Goal: Transaction & Acquisition: Book appointment/travel/reservation

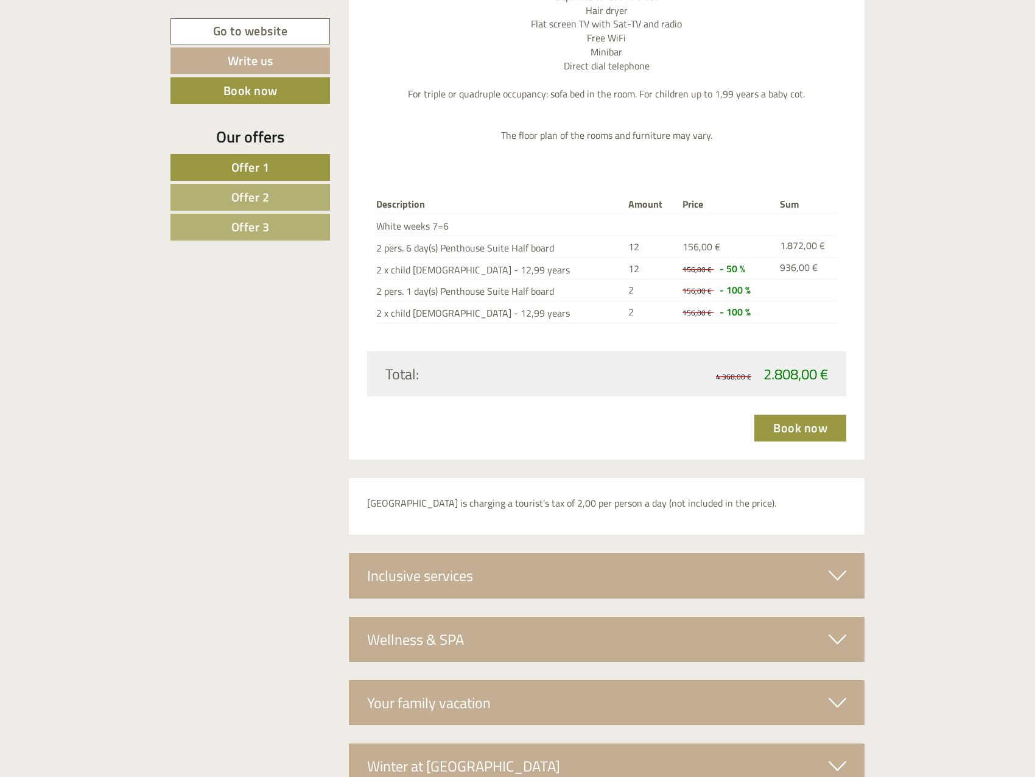
scroll to position [3959, 0]
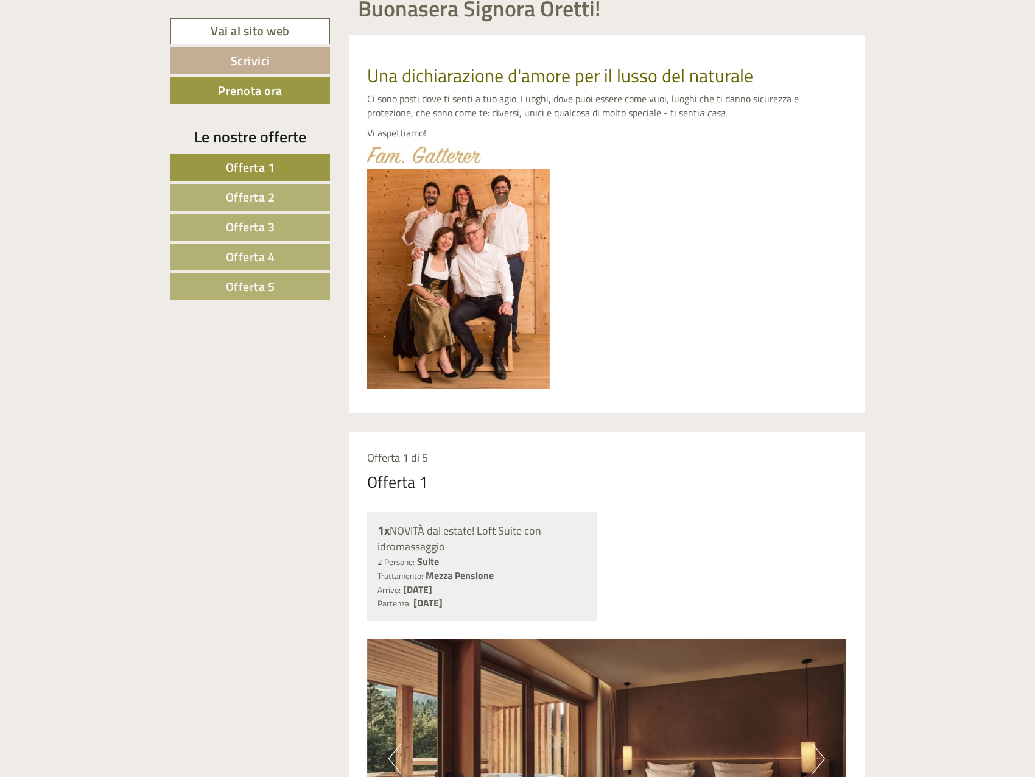
scroll to position [731, 0]
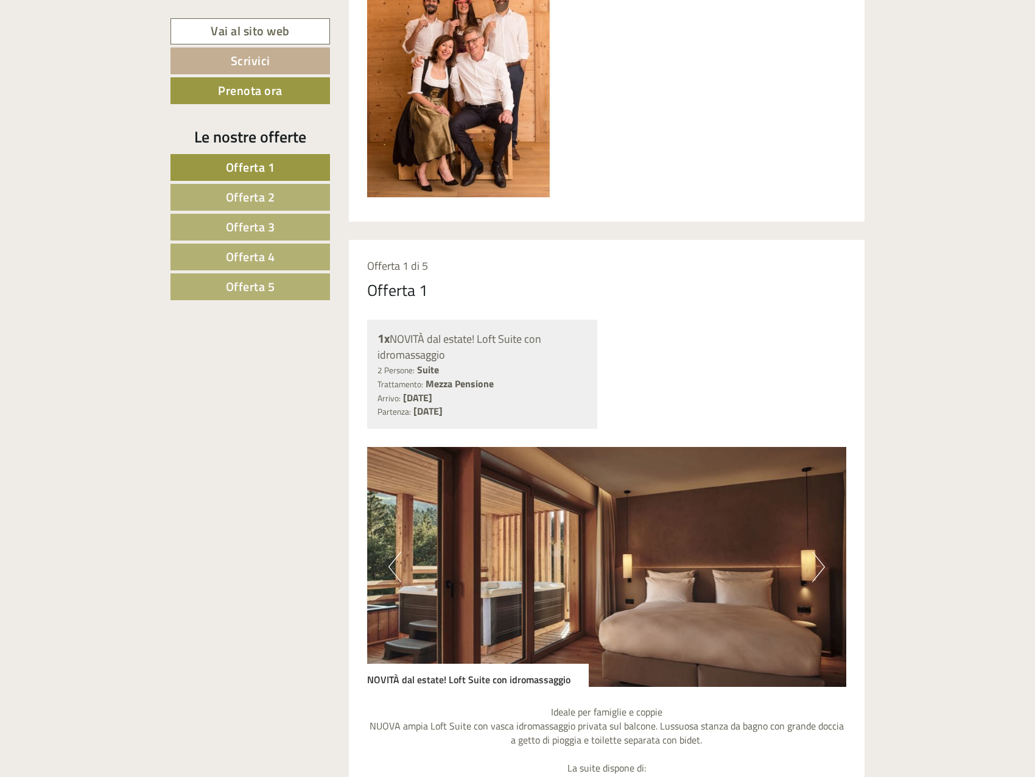
click at [275, 289] on span "Offerta 5" at bounding box center [250, 286] width 49 height 19
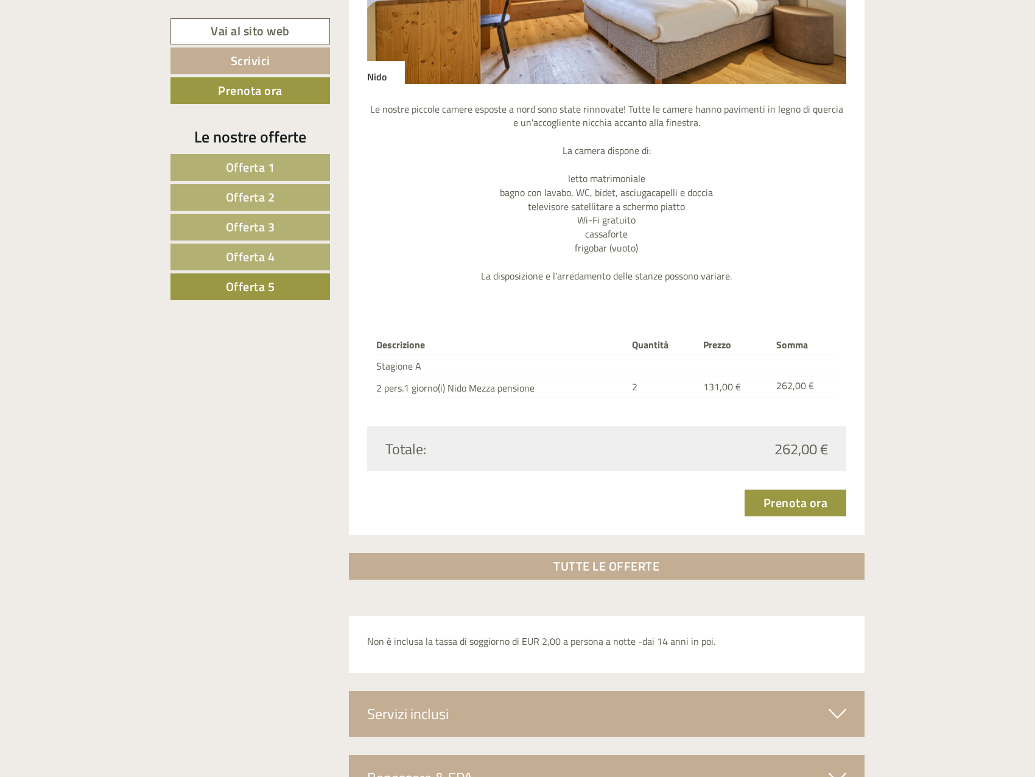
scroll to position [1336, 0]
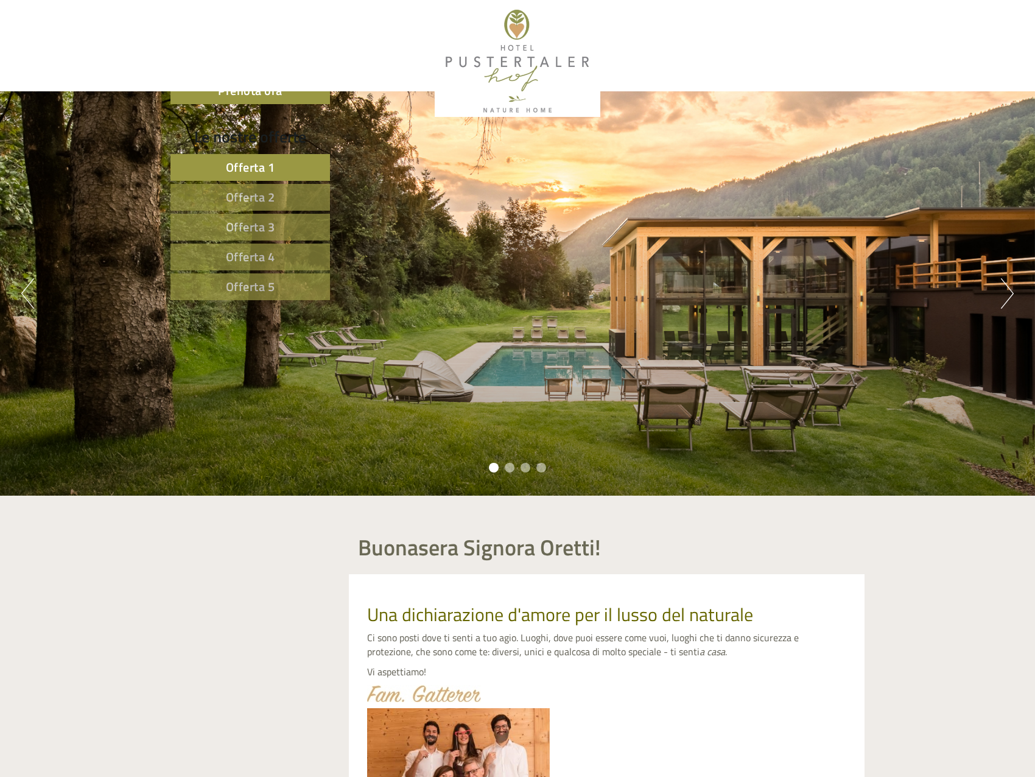
scroll to position [680, 0]
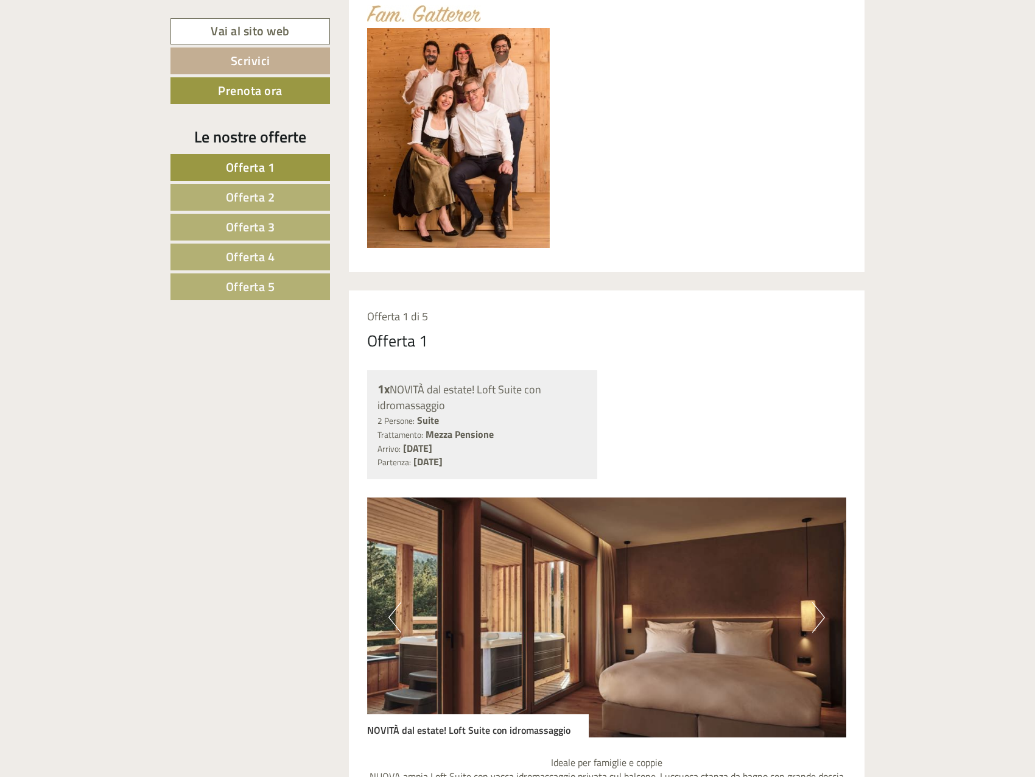
click at [246, 283] on span "Offerta 5" at bounding box center [250, 286] width 49 height 19
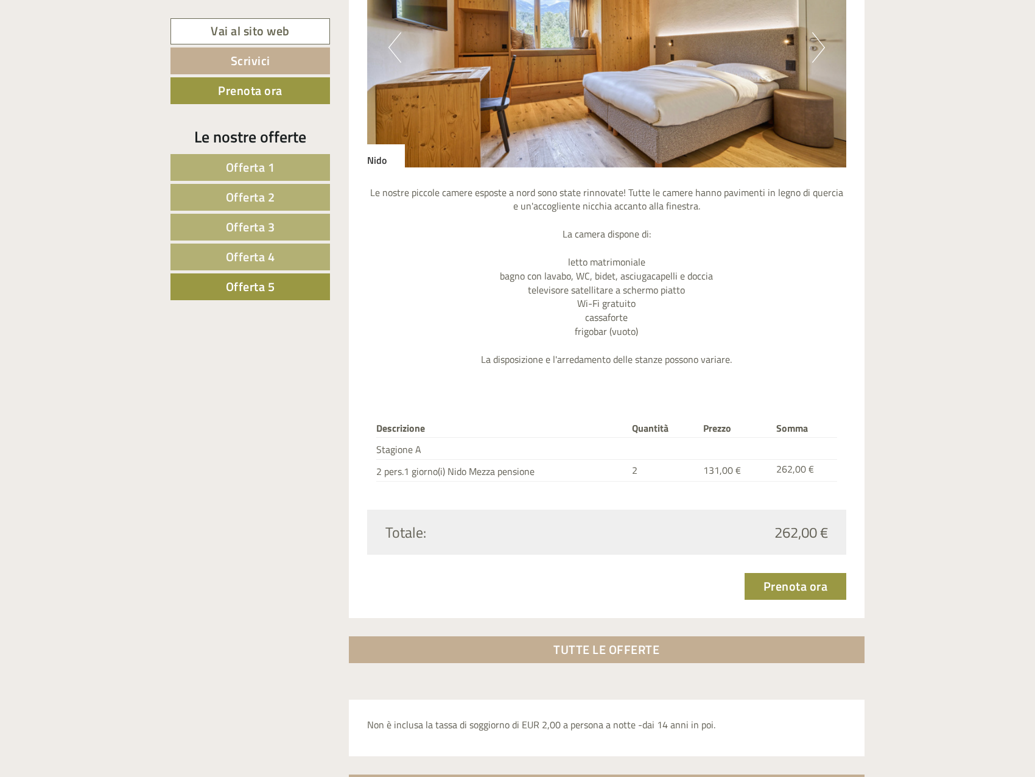
scroll to position [1336, 0]
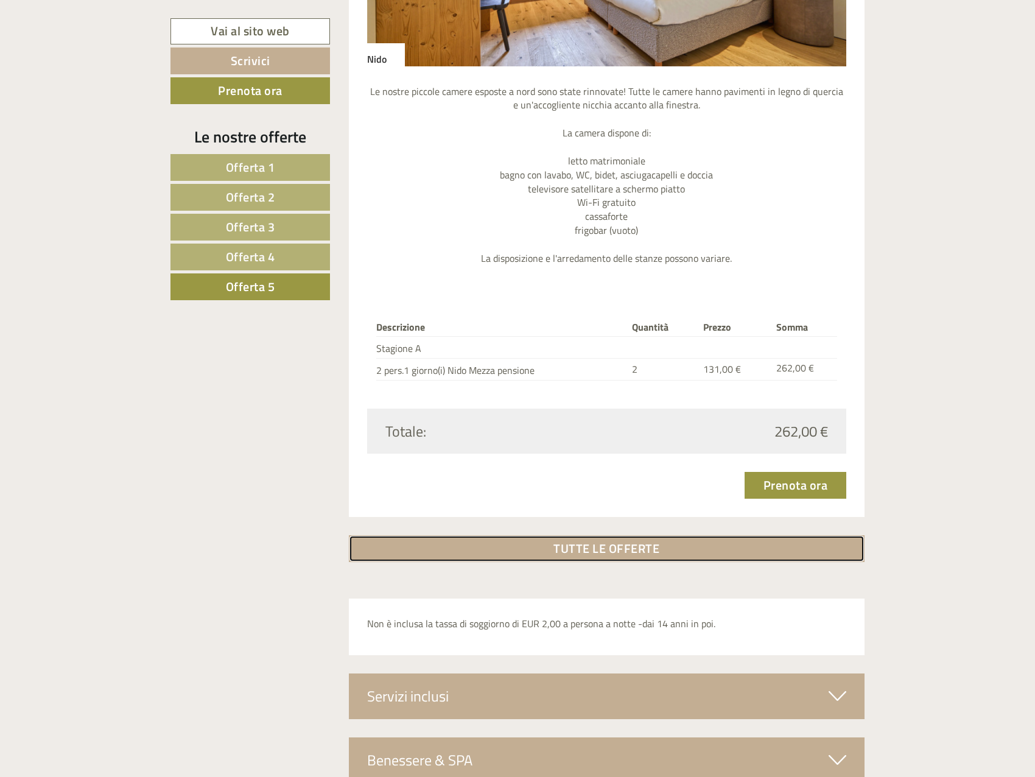
click at [632, 545] on link "TUTTE LE OFFERTE" at bounding box center [607, 548] width 516 height 27
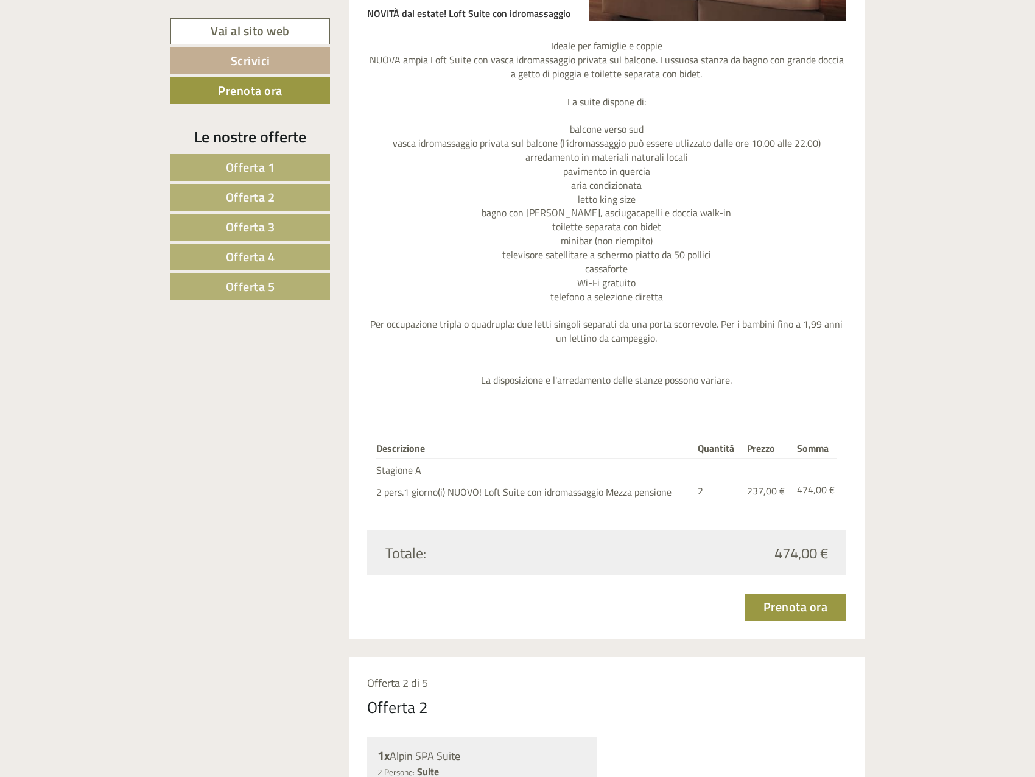
click at [273, 287] on span "Offerta 5" at bounding box center [250, 286] width 49 height 19
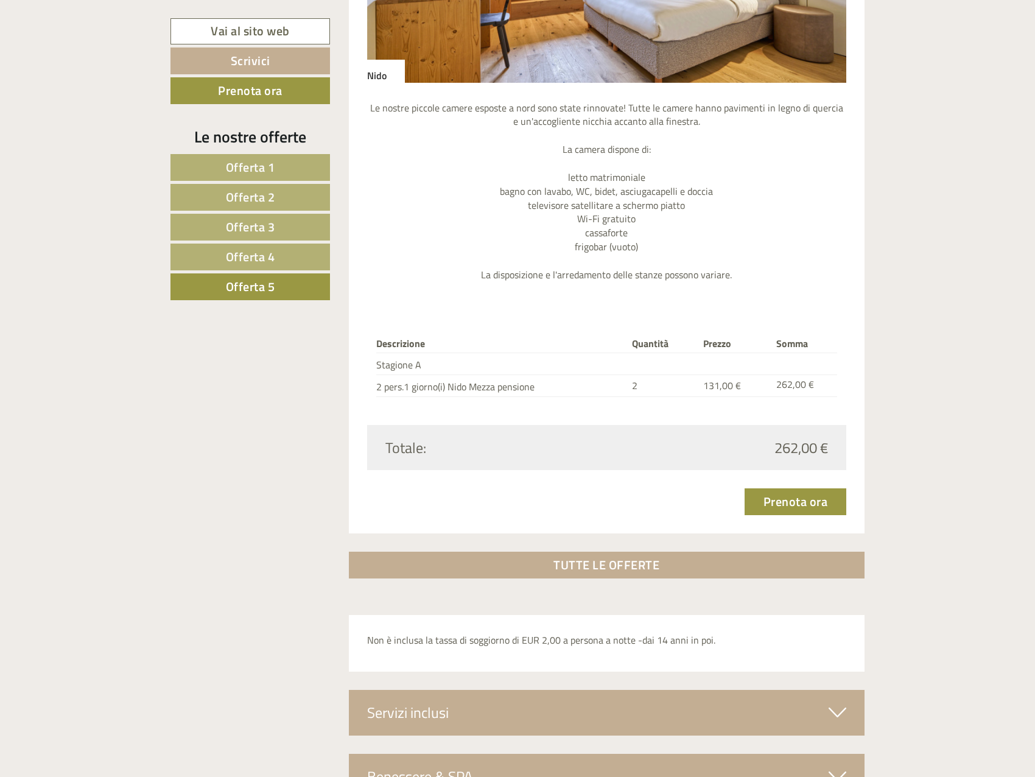
scroll to position [1154, 0]
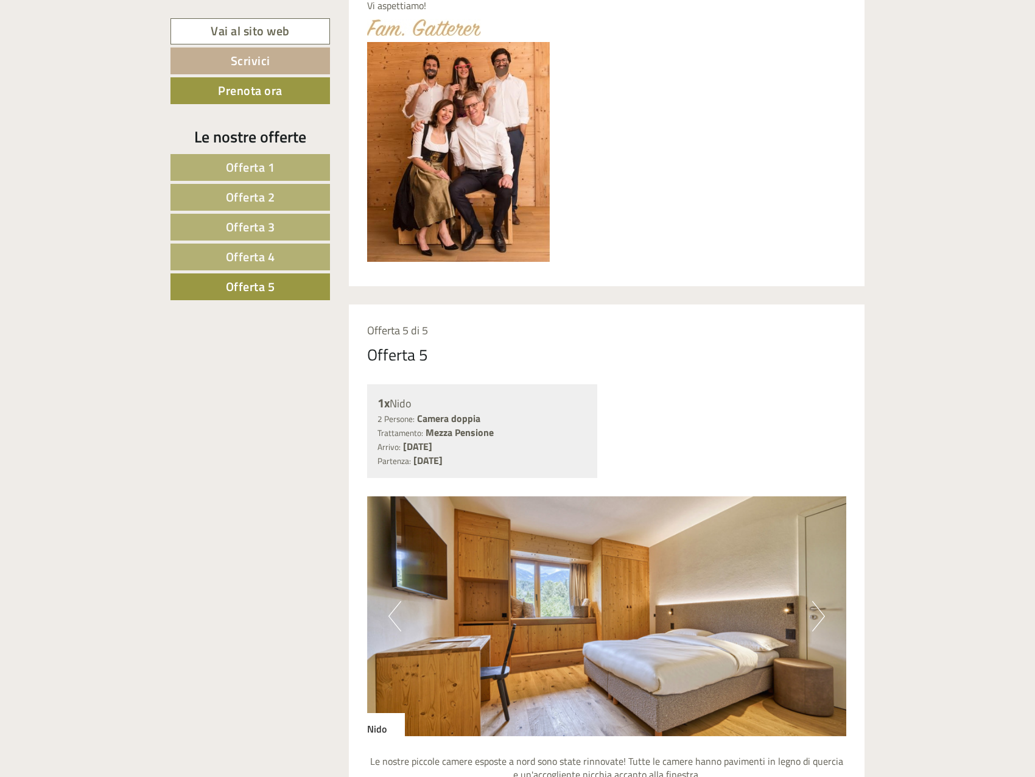
click at [267, 256] on span "Offerta 4" at bounding box center [250, 256] width 49 height 19
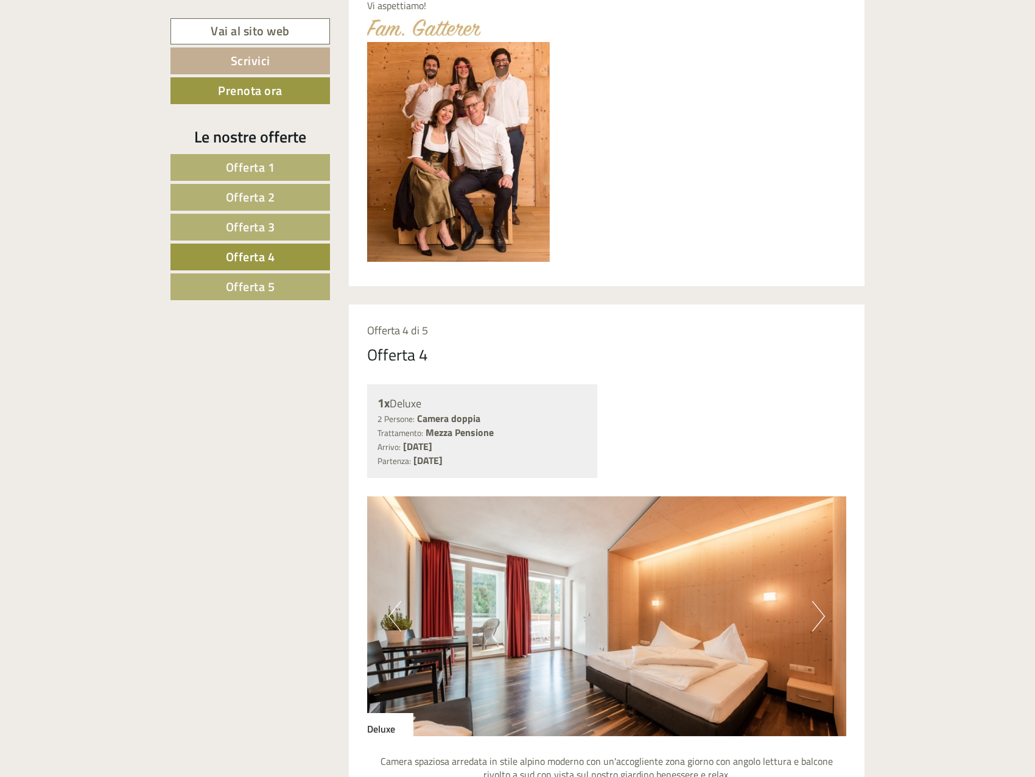
scroll to position [971, 0]
